Goal: Check status: Check status

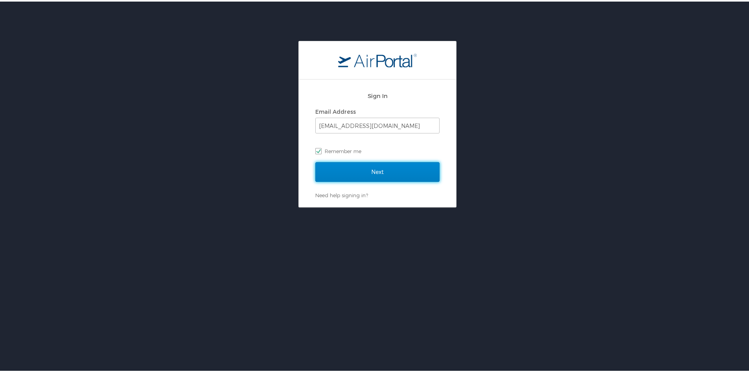
click at [405, 167] on input "Next" at bounding box center [377, 170] width 124 height 20
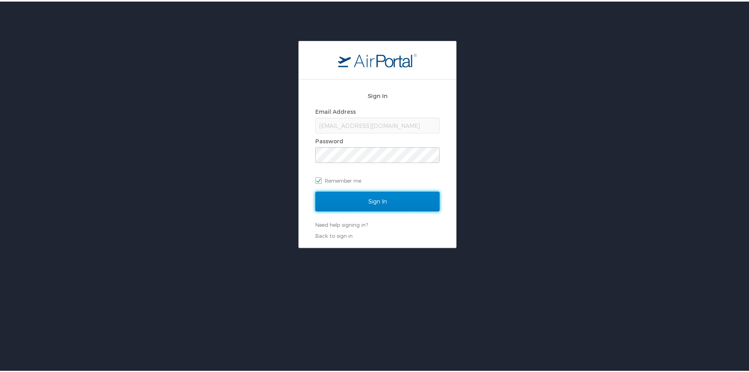
click at [399, 204] on input "Sign In" at bounding box center [377, 200] width 124 height 20
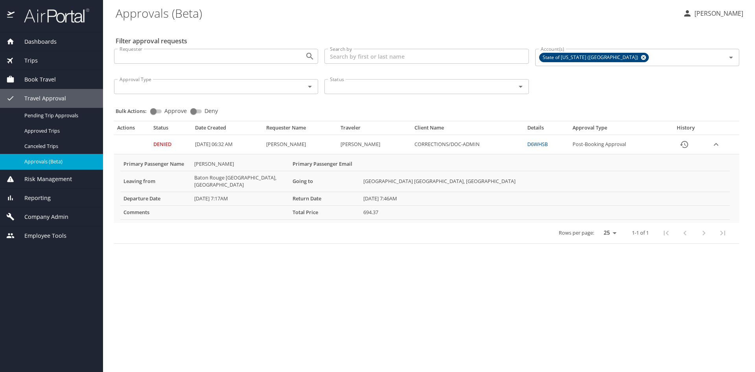
click at [52, 42] on span "Dashboards" at bounding box center [36, 41] width 42 height 9
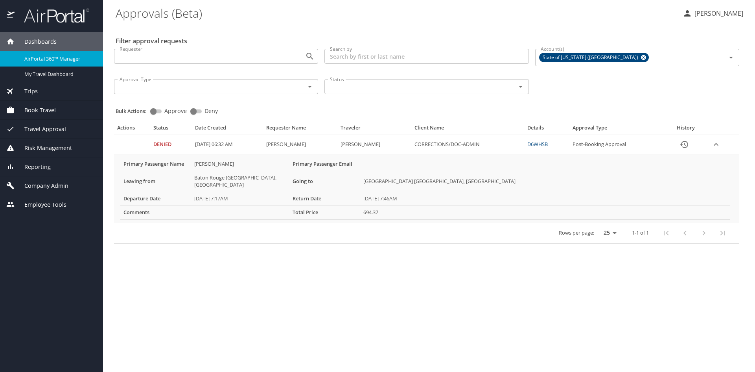
click at [69, 63] on div "AirPortal 360™ Manager" at bounding box center [51, 58] width 90 height 9
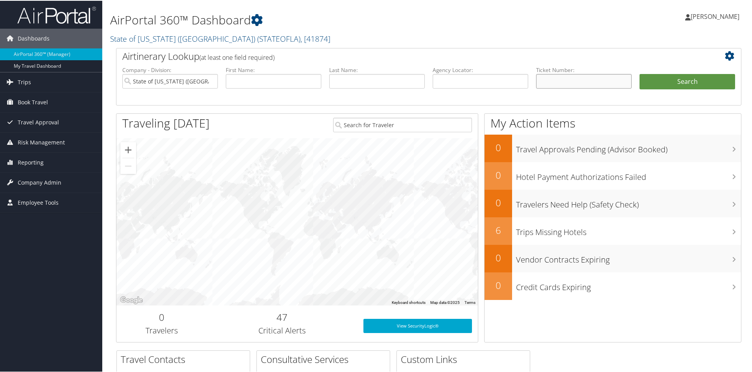
click at [566, 81] on input "text" at bounding box center [584, 80] width 96 height 15
paste input "0067308432388"
type input "0067308432388"
click at [668, 85] on button "Search" at bounding box center [688, 81] width 96 height 16
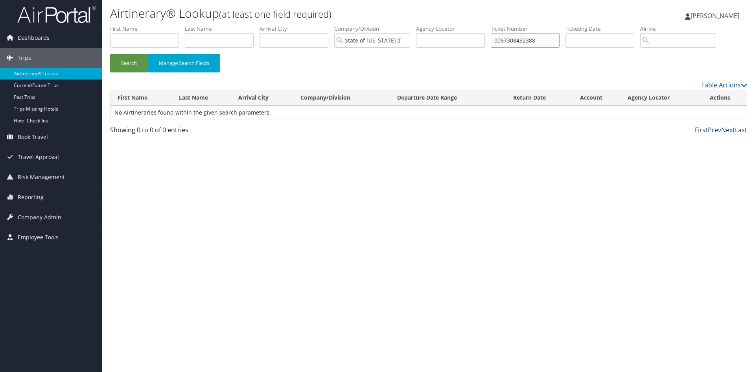
drag, startPoint x: 547, startPoint y: 37, endPoint x: 481, endPoint y: 37, distance: 66.5
click at [481, 25] on ul "First Name Last Name Departure City Arrival City Company/Division State of Loui…" at bounding box center [428, 25] width 637 height 0
click at [225, 39] on input "text" at bounding box center [219, 40] width 69 height 15
type input "byrd"
click at [110, 54] on button "Search" at bounding box center [129, 63] width 38 height 18
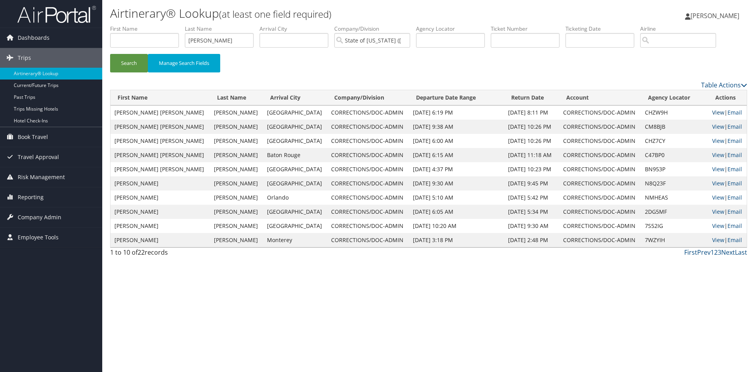
click at [712, 115] on link "View" at bounding box center [718, 112] width 12 height 7
click at [46, 217] on span "Company Admin" at bounding box center [40, 217] width 44 height 20
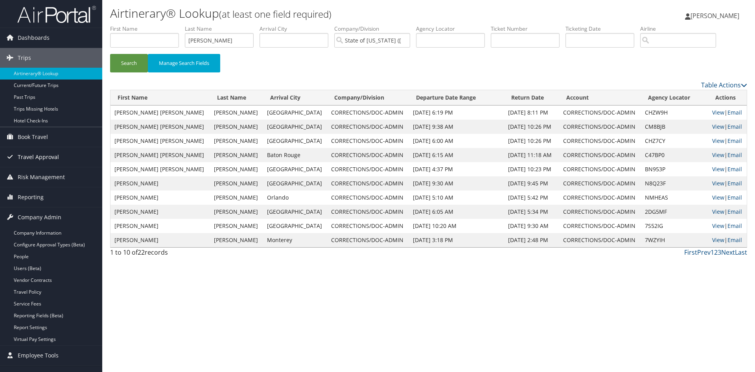
click at [41, 158] on span "Travel Approval" at bounding box center [38, 157] width 41 height 20
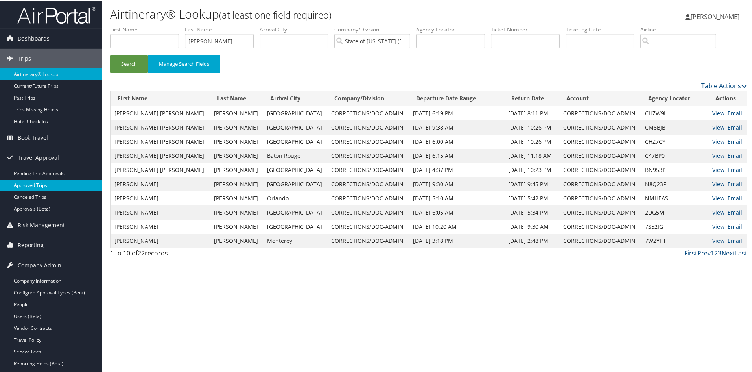
click at [47, 186] on link "Approved Trips" at bounding box center [51, 185] width 102 height 12
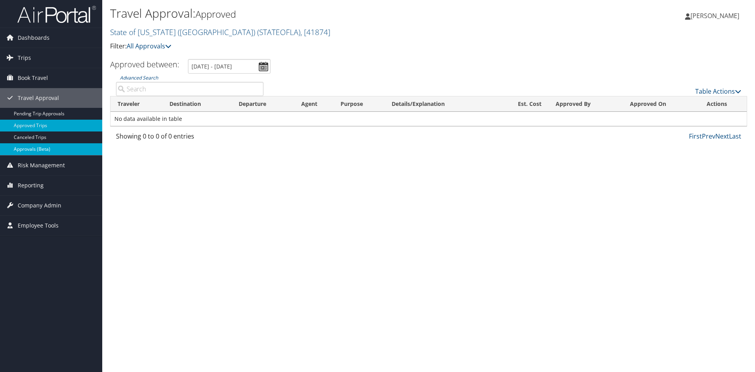
click at [37, 151] on link "Approvals (Beta)" at bounding box center [51, 149] width 102 height 12
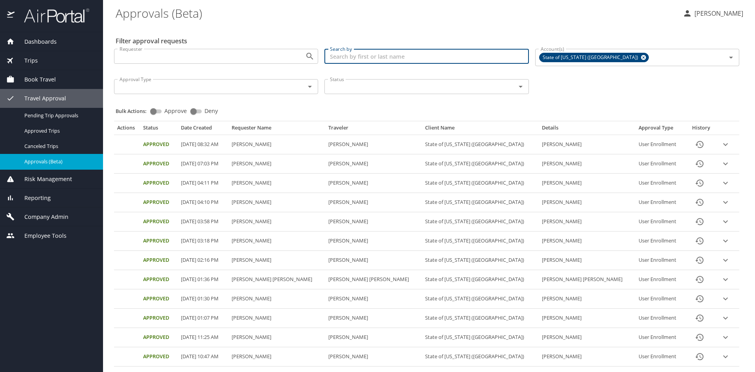
click at [358, 60] on input "Search by" at bounding box center [427, 56] width 204 height 15
type input "[PERSON_NAME]"
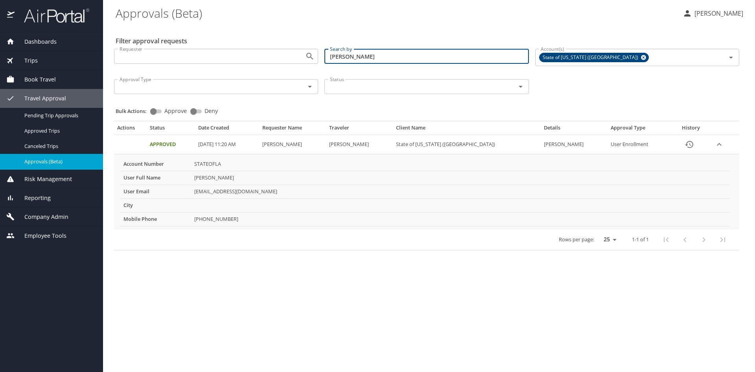
click at [412, 53] on input "[PERSON_NAME]" at bounding box center [427, 56] width 204 height 15
drag, startPoint x: 412, startPoint y: 53, endPoint x: 375, endPoint y: 54, distance: 36.6
click at [375, 54] on input "[PERSON_NAME]" at bounding box center [427, 56] width 204 height 15
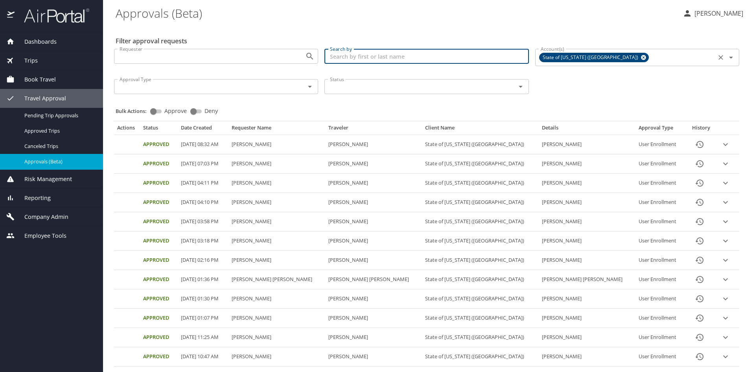
click at [641, 59] on icon at bounding box center [643, 57] width 5 height 5
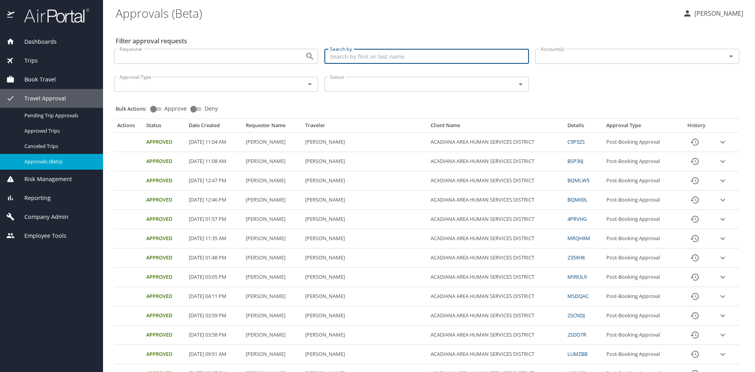
click at [465, 58] on input "Search by" at bounding box center [427, 56] width 204 height 15
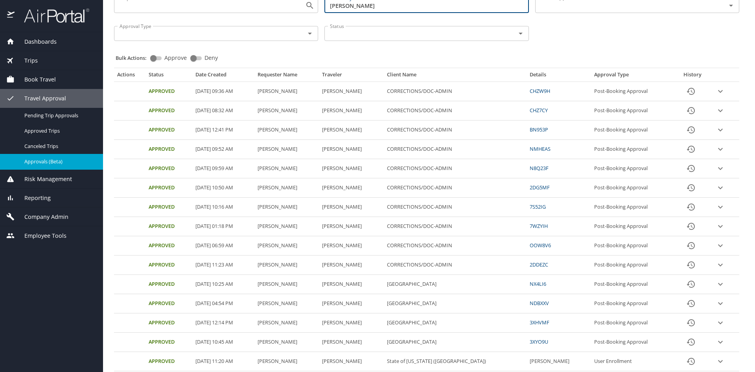
scroll to position [74, 0]
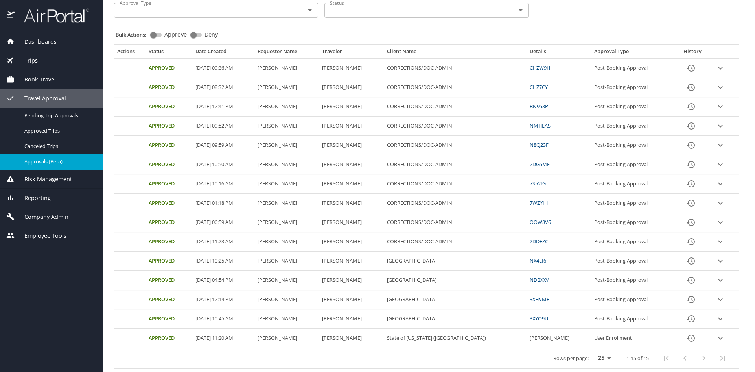
type input "[PERSON_NAME]"
click at [717, 338] on icon "expand row" at bounding box center [720, 337] width 9 height 9
click at [718, 339] on icon "expand row" at bounding box center [720, 337] width 9 height 9
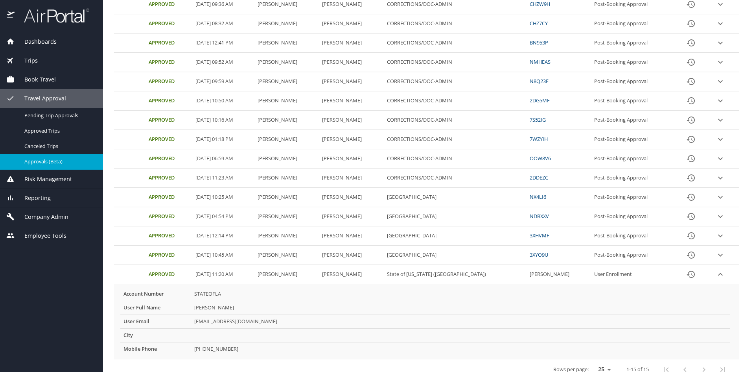
scroll to position [149, 0]
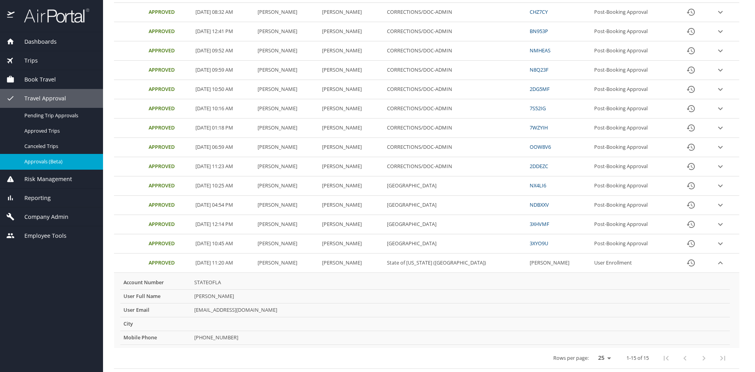
click at [686, 265] on icon "History" at bounding box center [690, 262] width 9 height 9
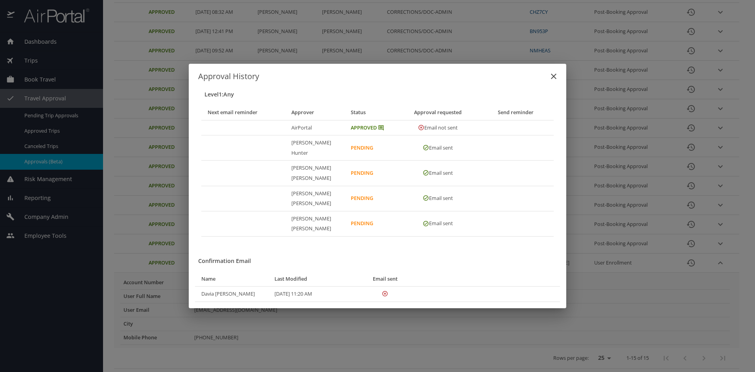
click at [552, 81] on icon "close" at bounding box center [553, 76] width 9 height 9
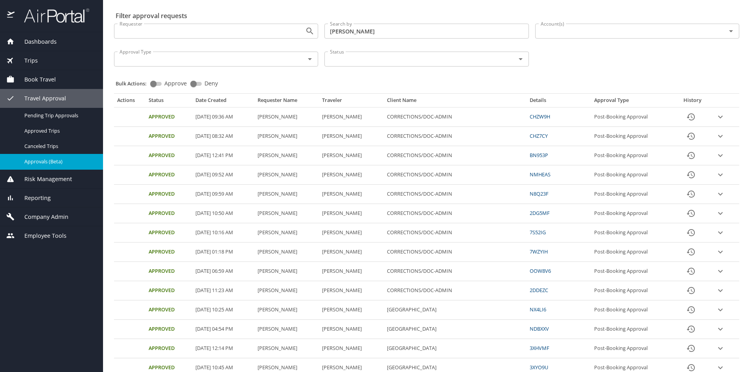
scroll to position [39, 0]
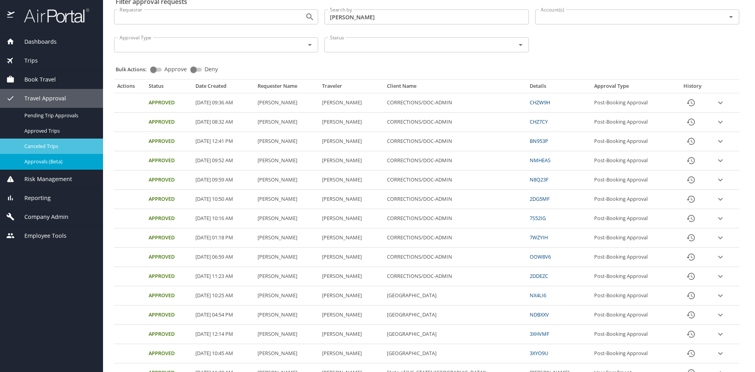
click at [46, 144] on span "Canceled Trips" at bounding box center [58, 145] width 69 height 7
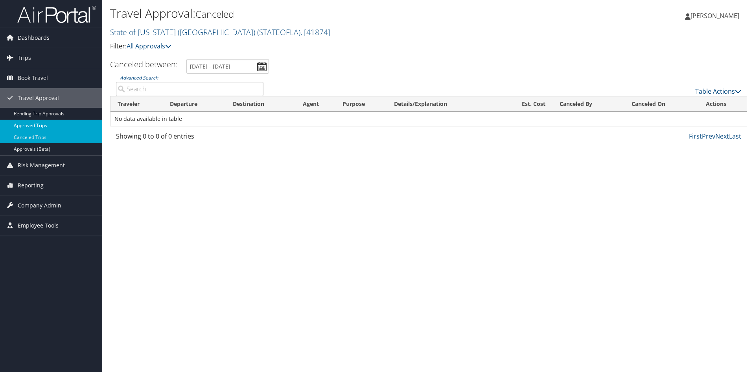
click at [51, 124] on link "Approved Trips" at bounding box center [51, 126] width 102 height 12
click at [34, 39] on span "Dashboards" at bounding box center [34, 38] width 32 height 20
click at [37, 39] on span "Dashboards" at bounding box center [34, 38] width 32 height 20
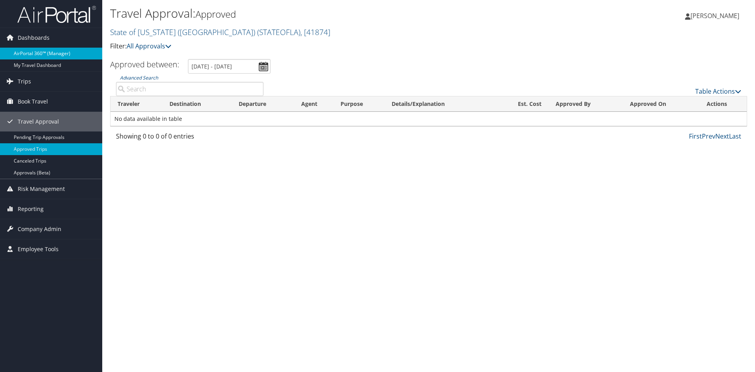
click at [42, 55] on link "AirPortal 360™ (Manager)" at bounding box center [51, 54] width 102 height 12
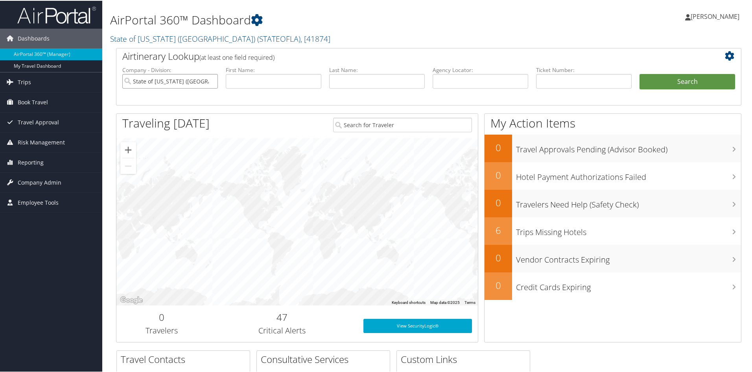
click at [211, 81] on input "State of [US_STATE] ([GEOGRAPHIC_DATA])" at bounding box center [170, 80] width 96 height 15
click at [211, 81] on input "search" at bounding box center [170, 80] width 96 height 15
click at [543, 86] on input "text" at bounding box center [584, 80] width 96 height 15
drag, startPoint x: 543, startPoint y: 86, endPoint x: 540, endPoint y: 81, distance: 5.8
paste input "0067308432388"
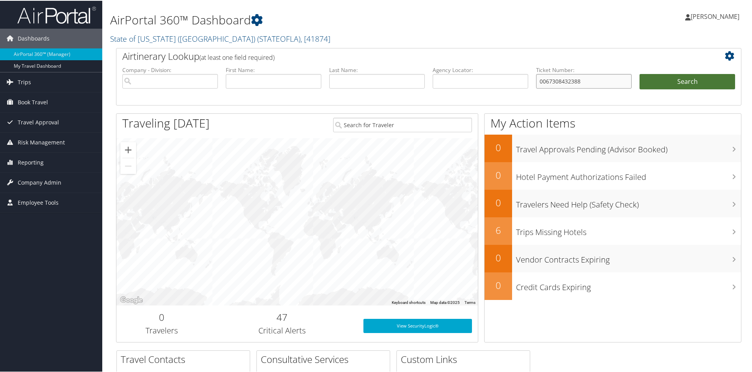
type input "0067308432388"
click at [663, 81] on button "Search" at bounding box center [688, 81] width 96 height 16
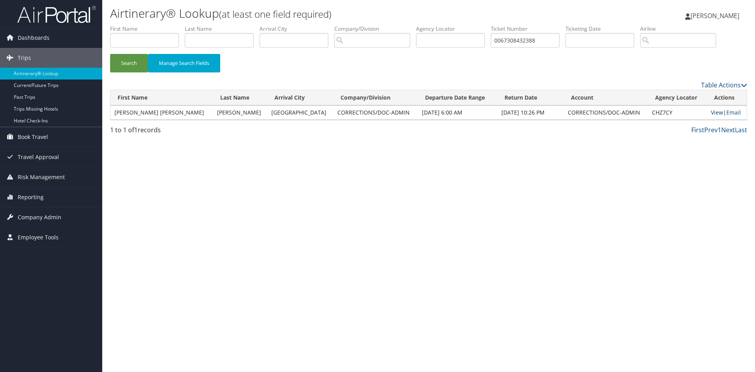
click at [714, 115] on link "View" at bounding box center [717, 112] width 12 height 7
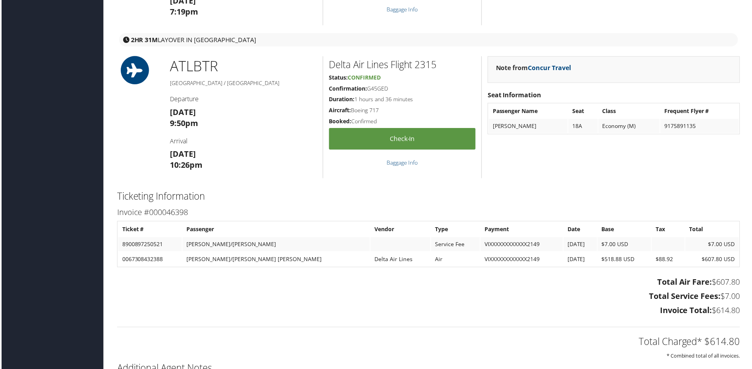
scroll to position [825, 0]
